Goal: Information Seeking & Learning: Learn about a topic

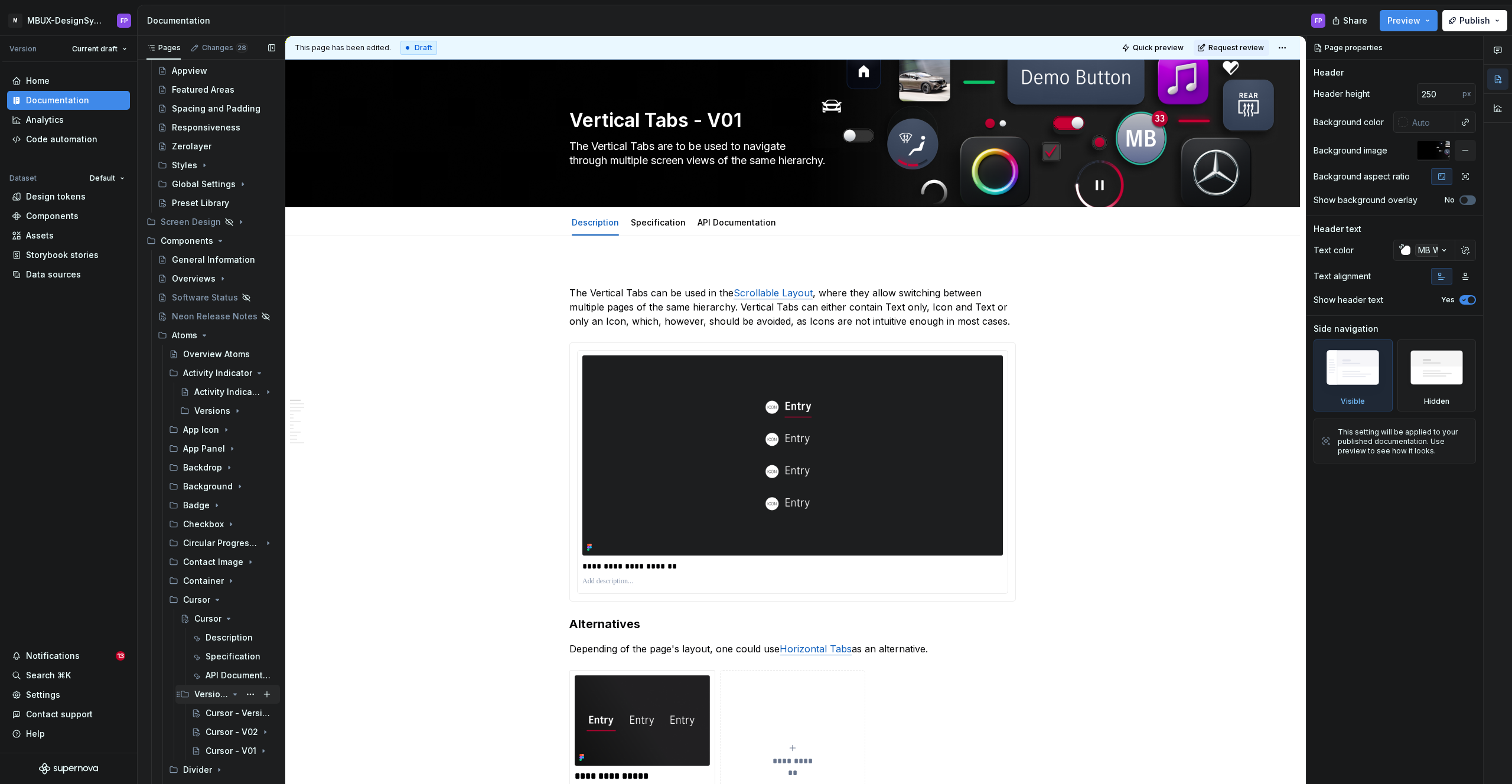
scroll to position [176, 0]
click at [223, 658] on div "Specification" at bounding box center [222, 656] width 34 height 12
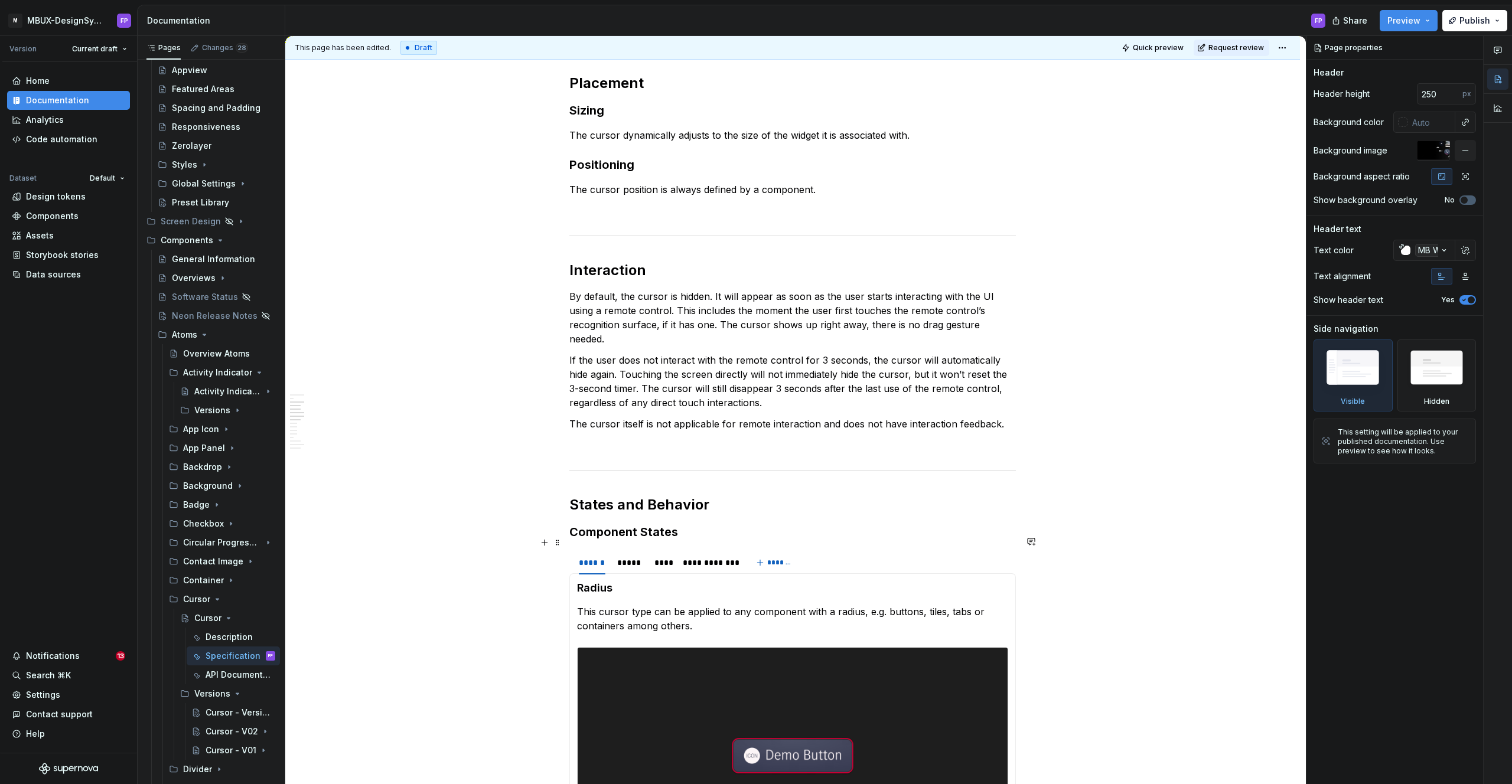
scroll to position [858, 0]
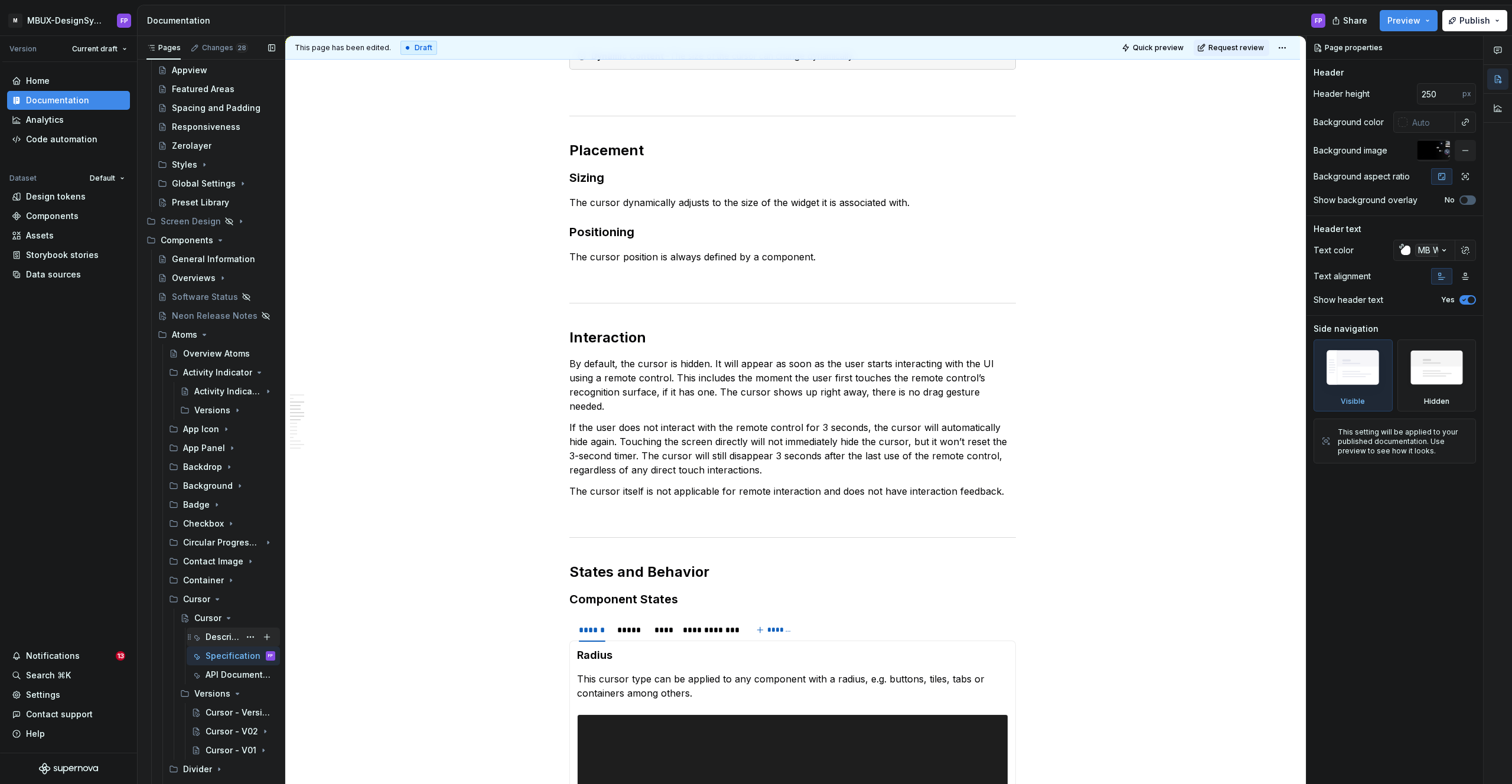
click at [222, 634] on div "Description" at bounding box center [222, 637] width 34 height 12
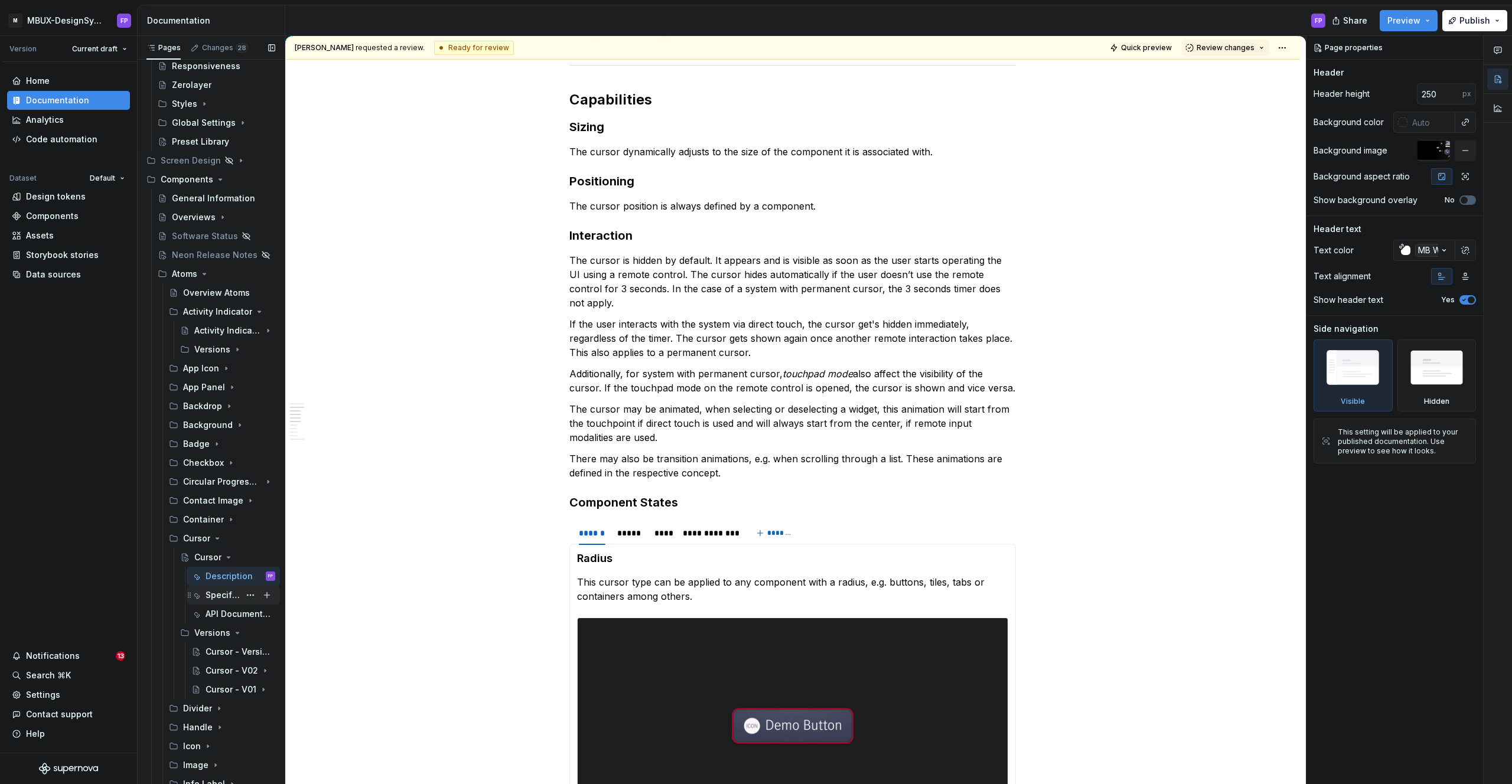
scroll to position [241, 0]
click at [229, 666] on div "Cursor - V02" at bounding box center [240, 666] width 70 height 17
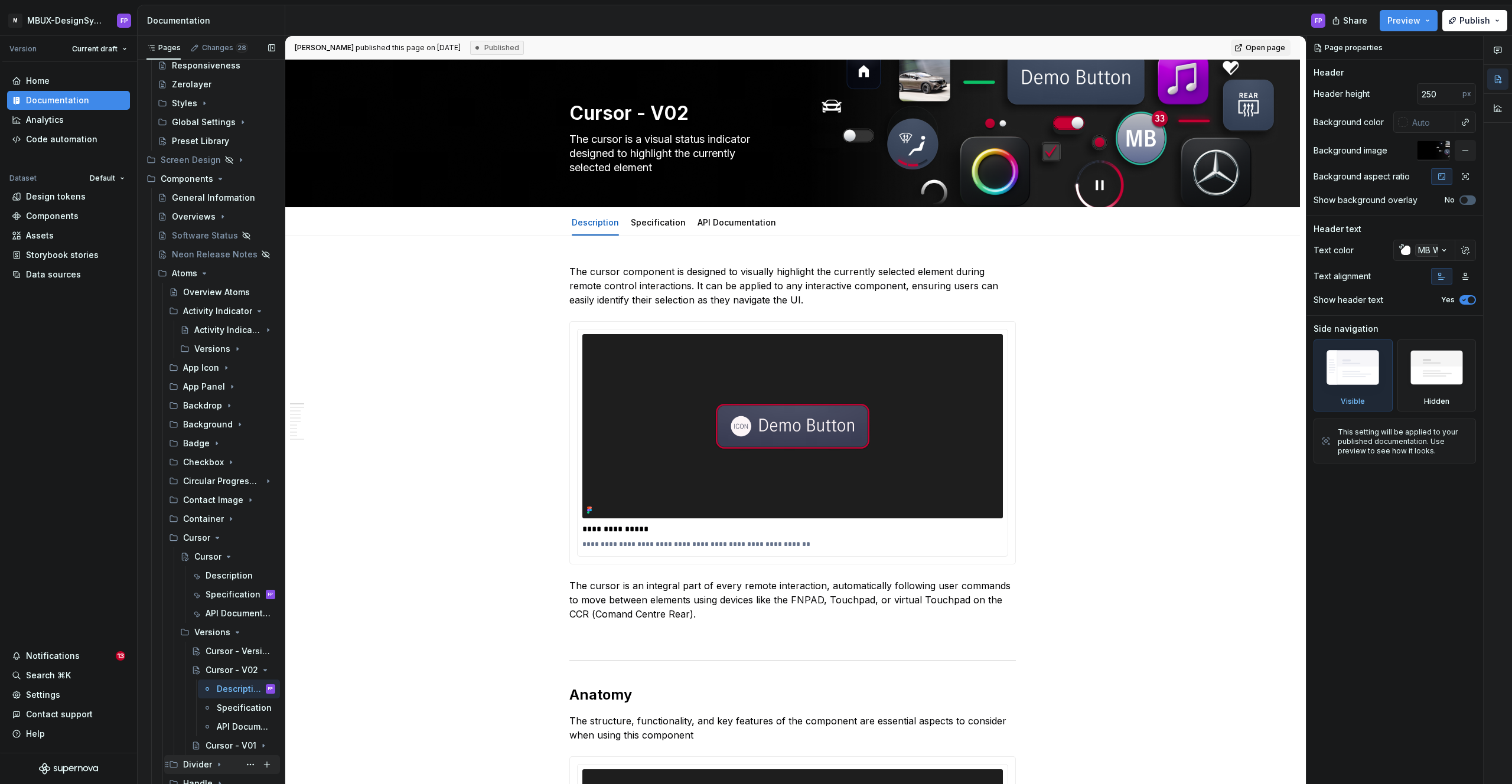
scroll to position [237, 0]
click at [209, 574] on div "Description" at bounding box center [222, 575] width 34 height 12
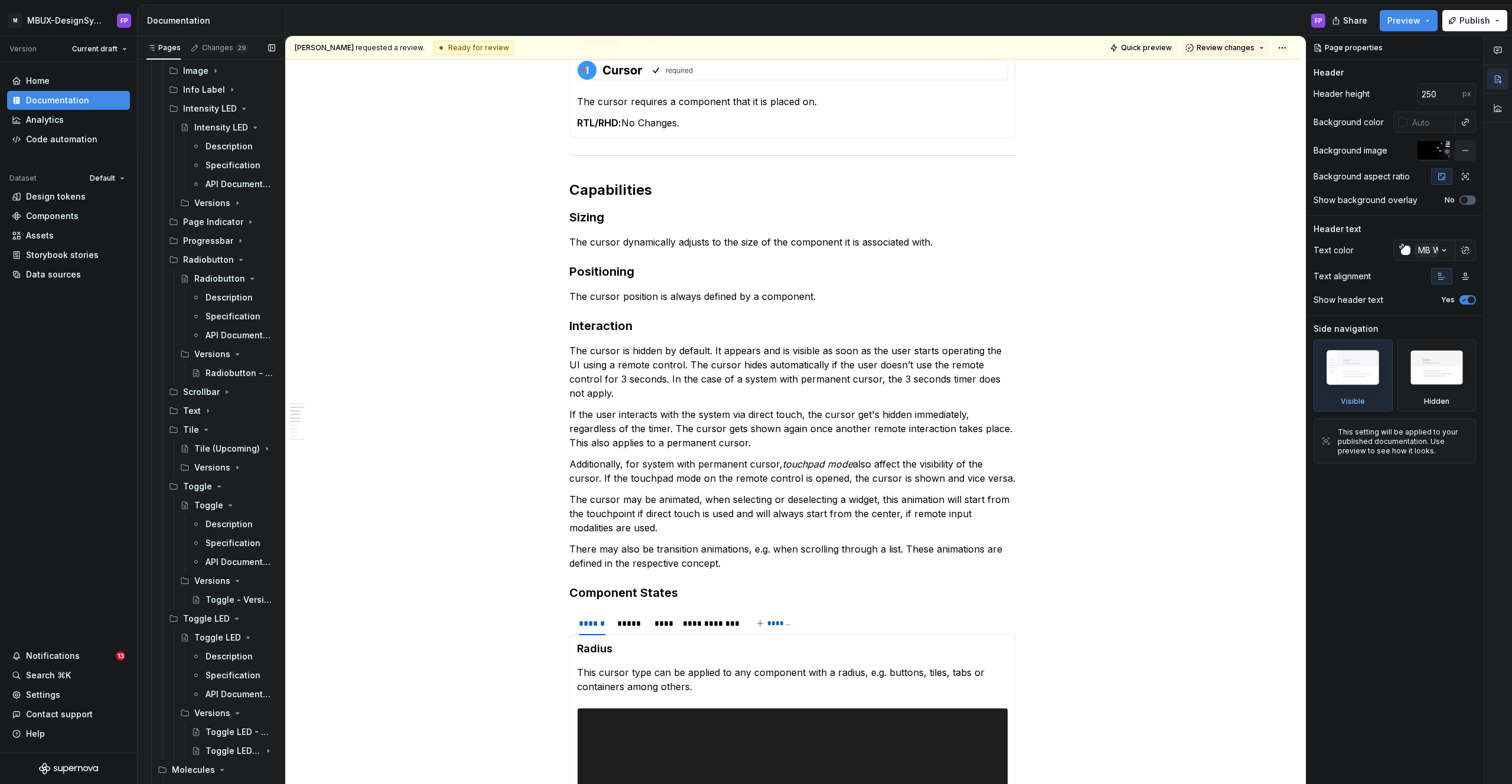
scroll to position [4984, 0]
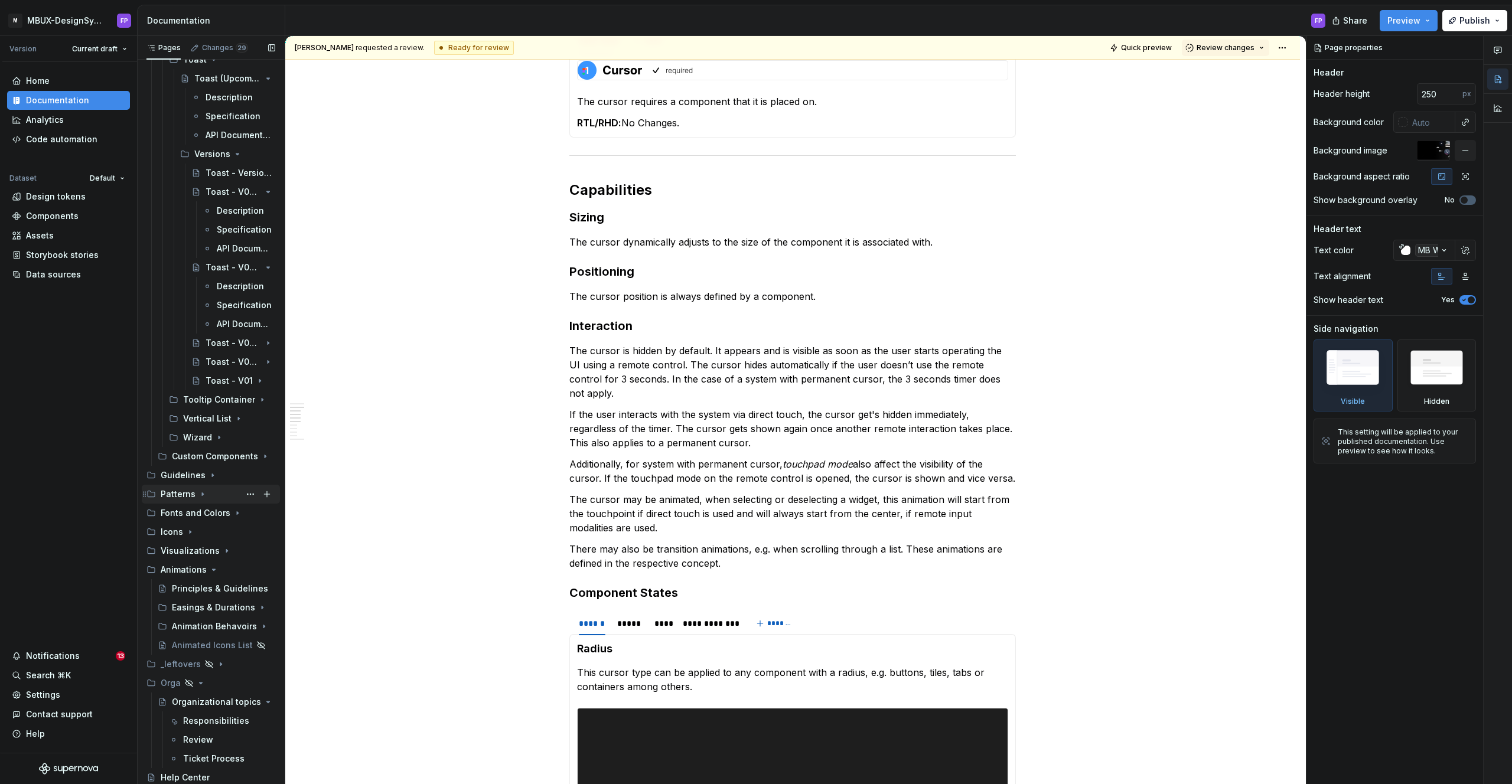
click at [202, 496] on icon "Page tree" at bounding box center [203, 494] width 9 height 9
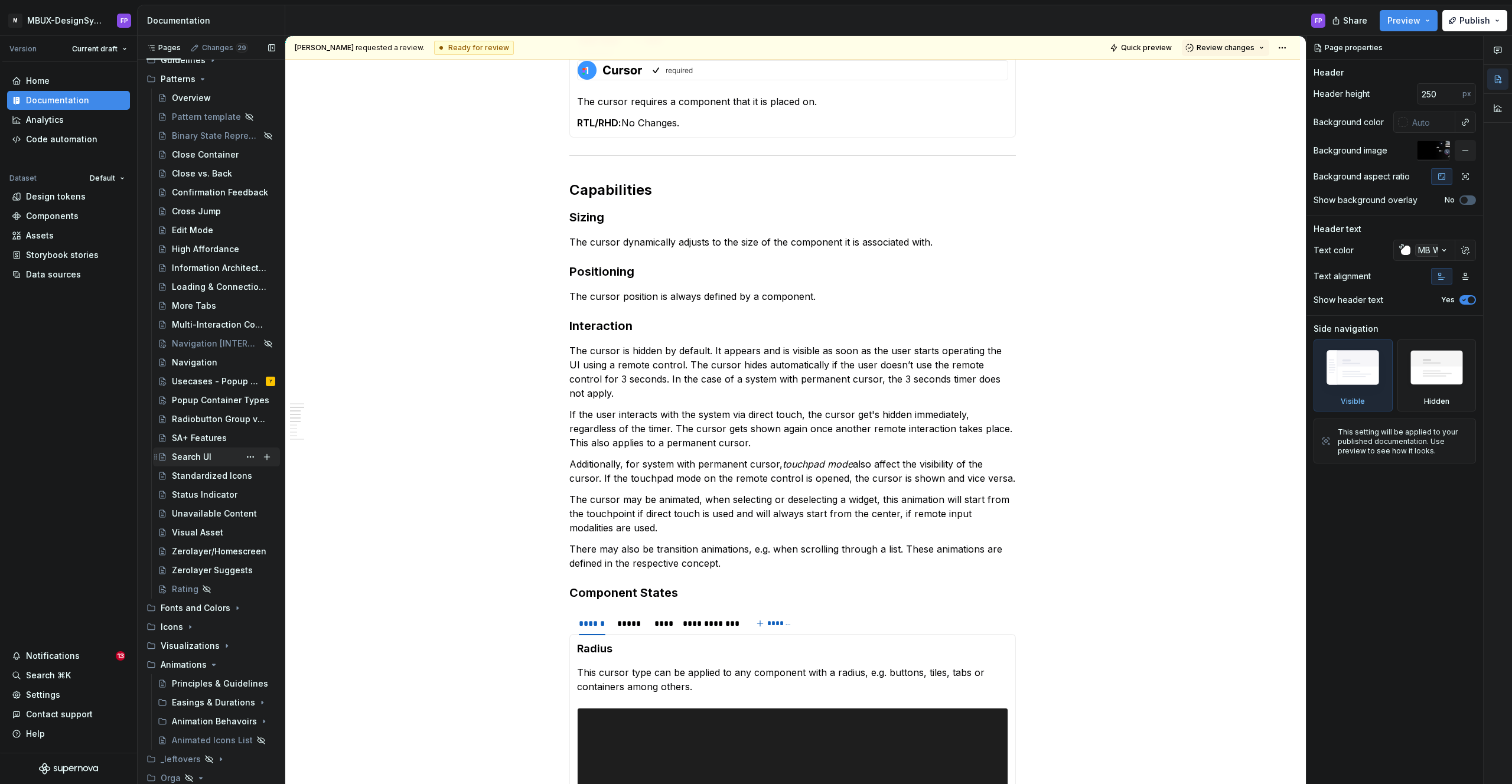
scroll to position [5409, 0]
type textarea "*"
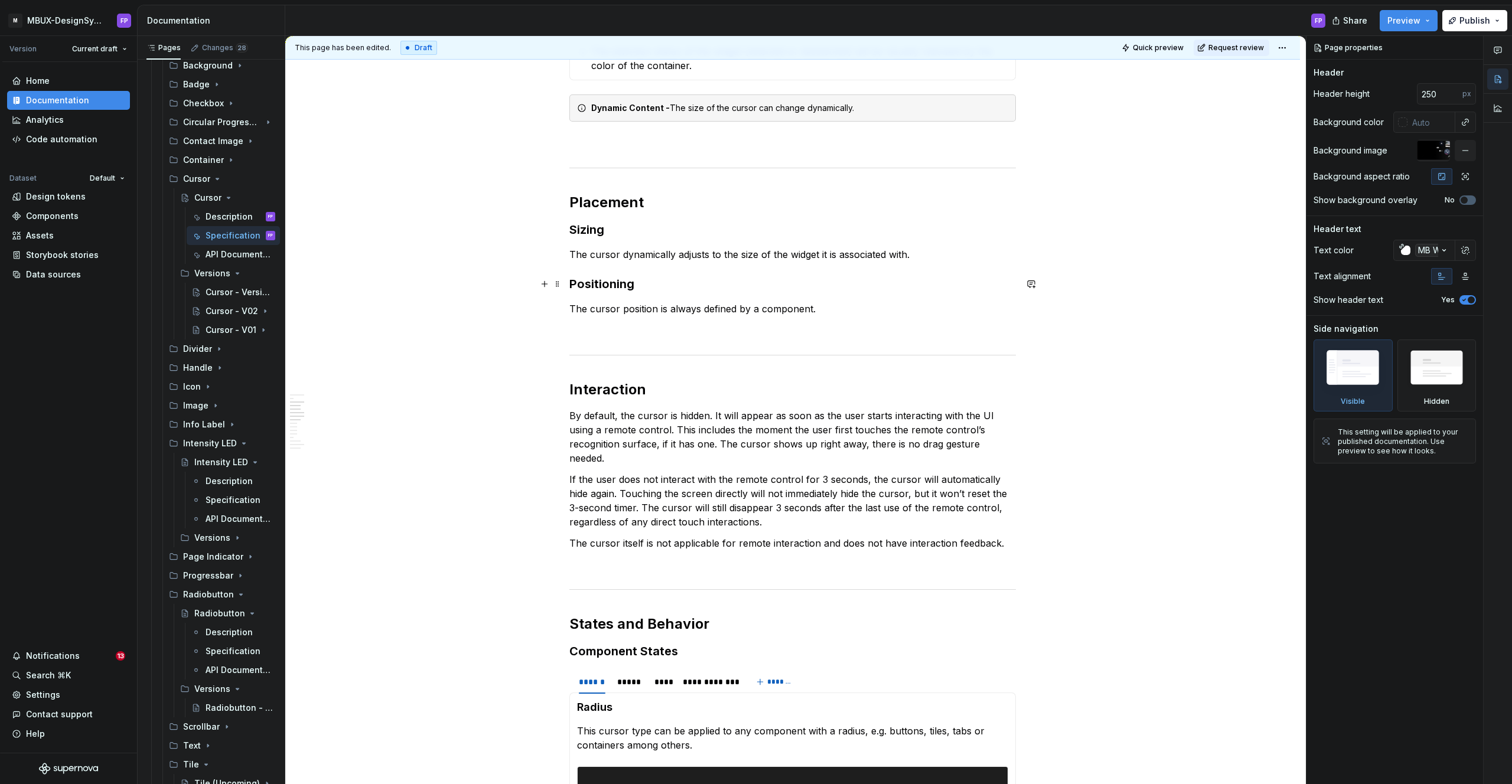
scroll to position [809, 0]
type textarea "*"
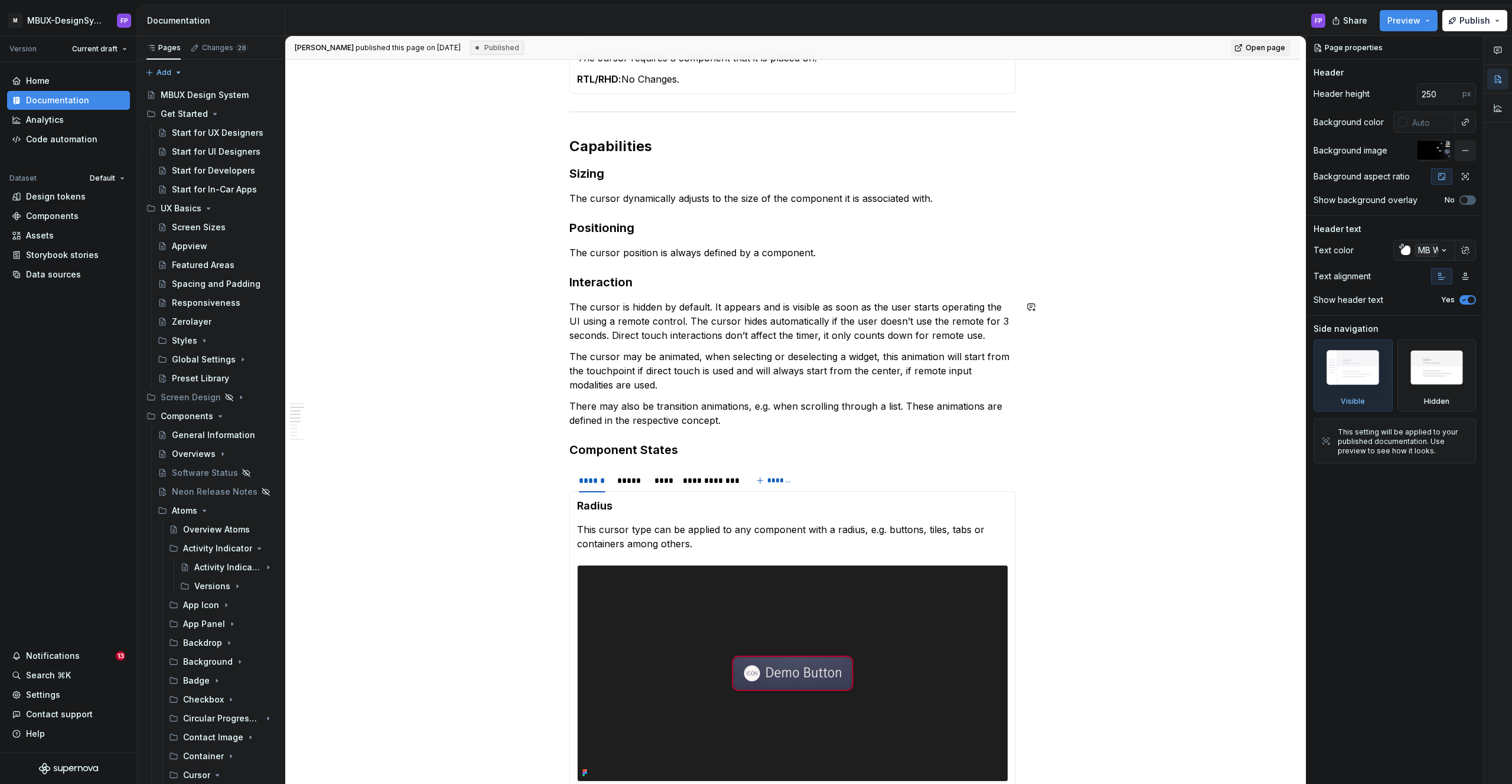
scroll to position [1002, 0]
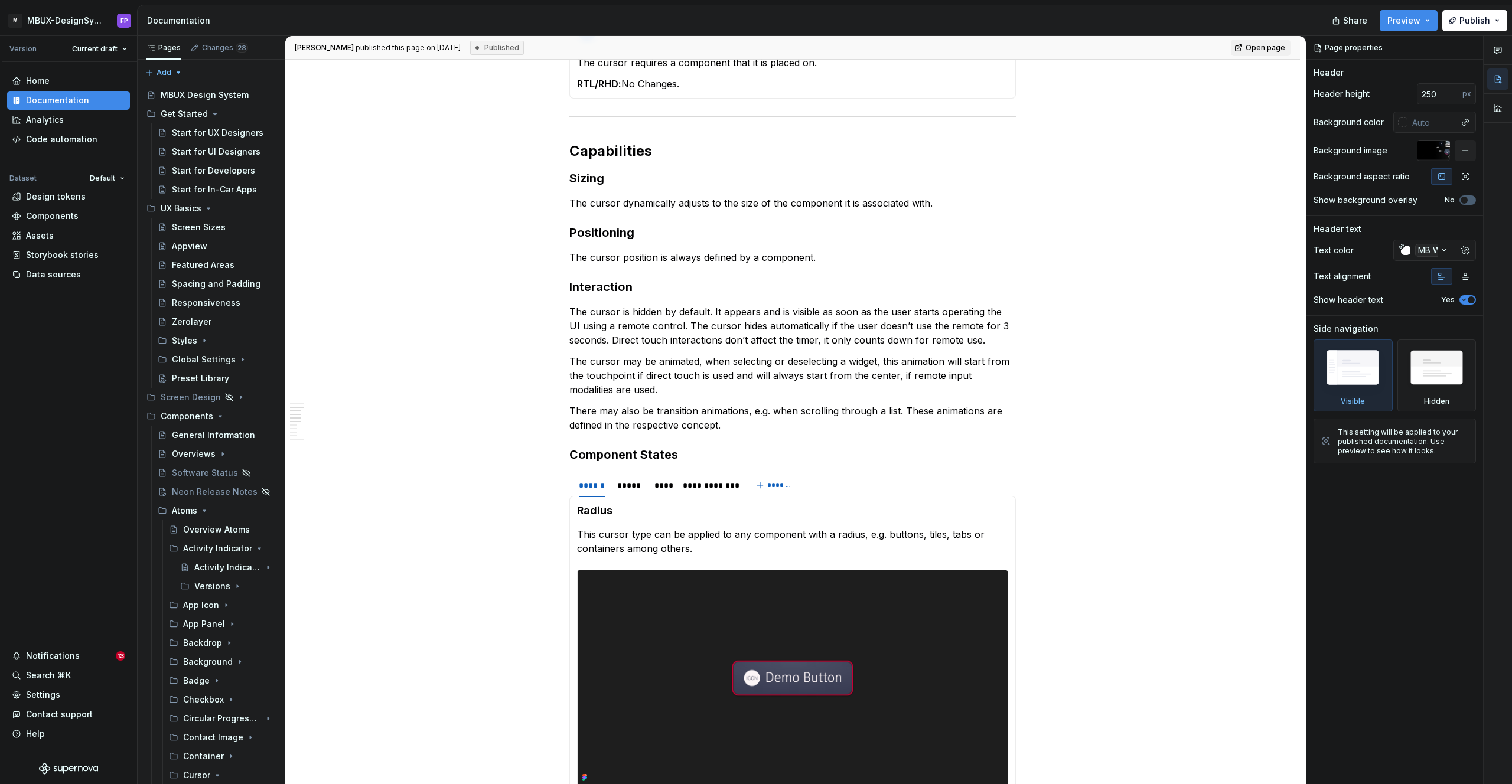
type textarea "*"
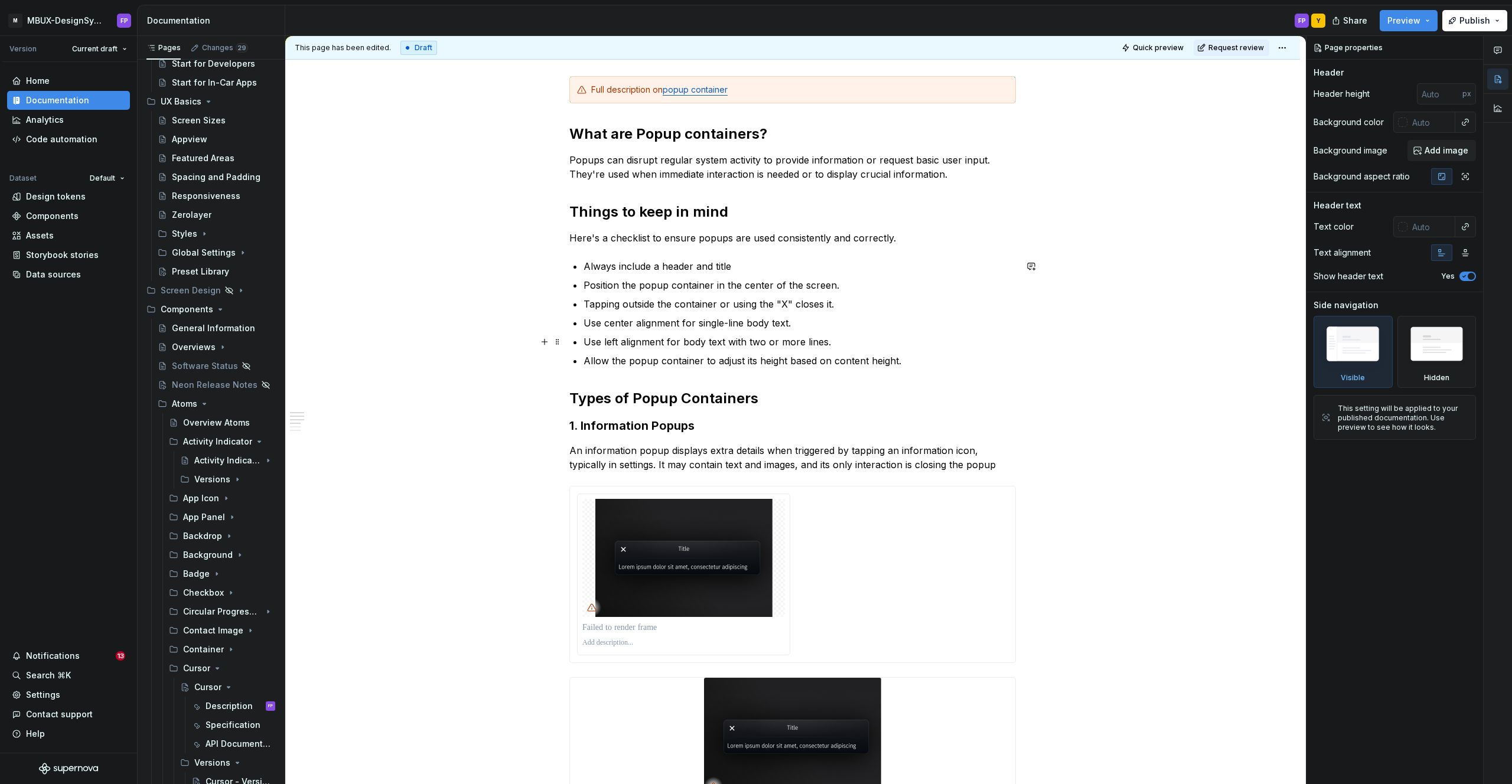
scroll to position [158, 0]
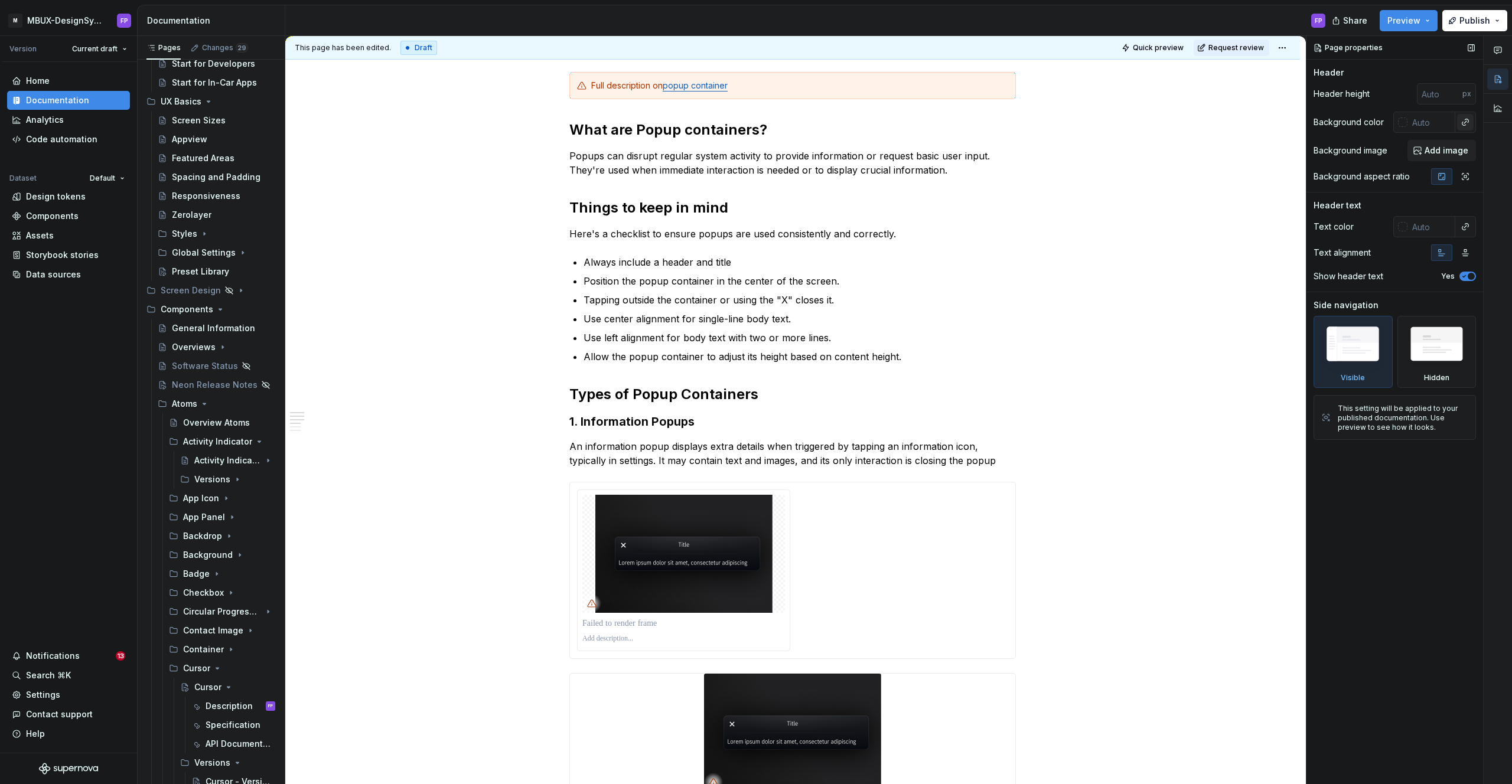
type textarea "*"
